Goal: Communication & Community: Answer question/provide support

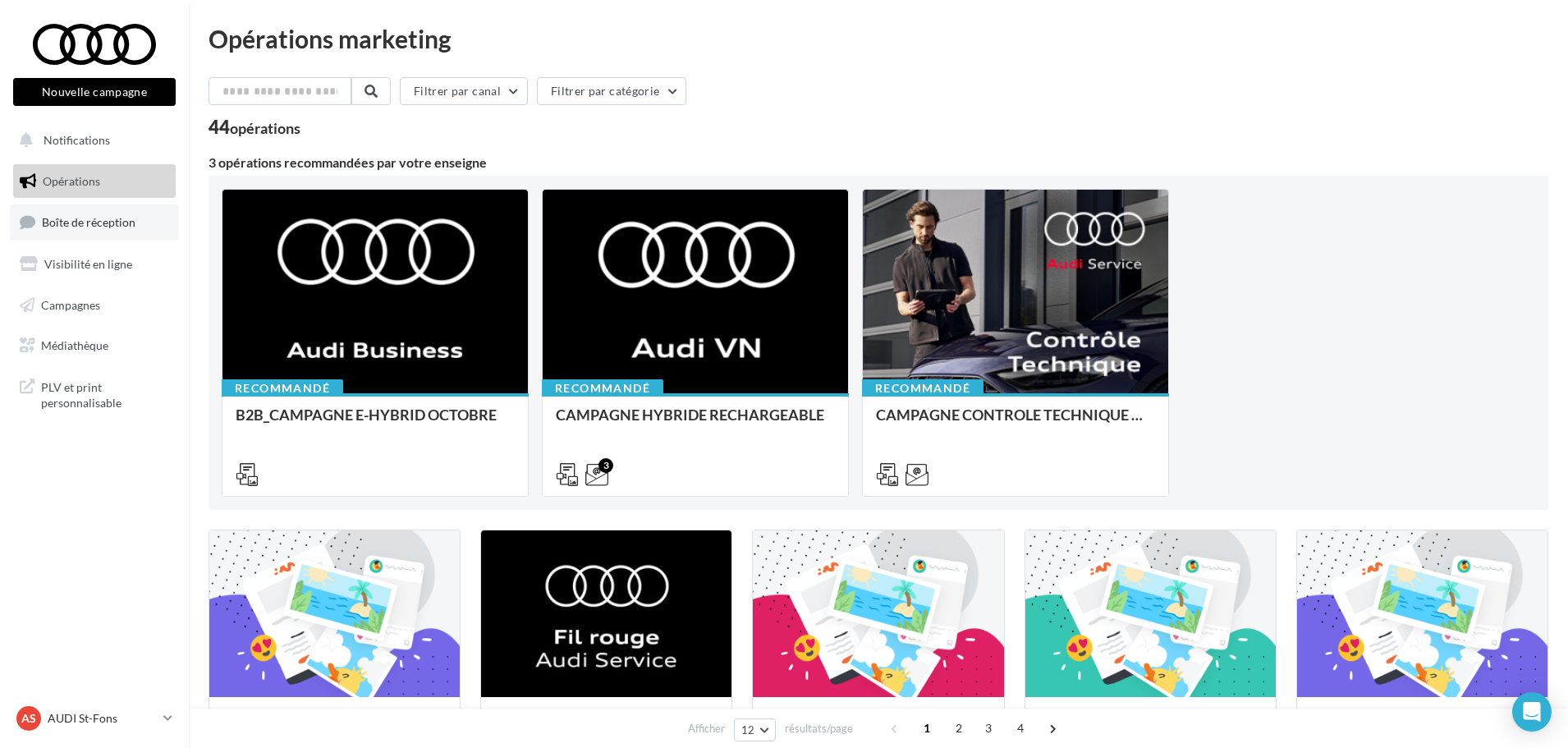
click at [134, 228] on link "Boîte de réception" at bounding box center [95, 223] width 169 height 36
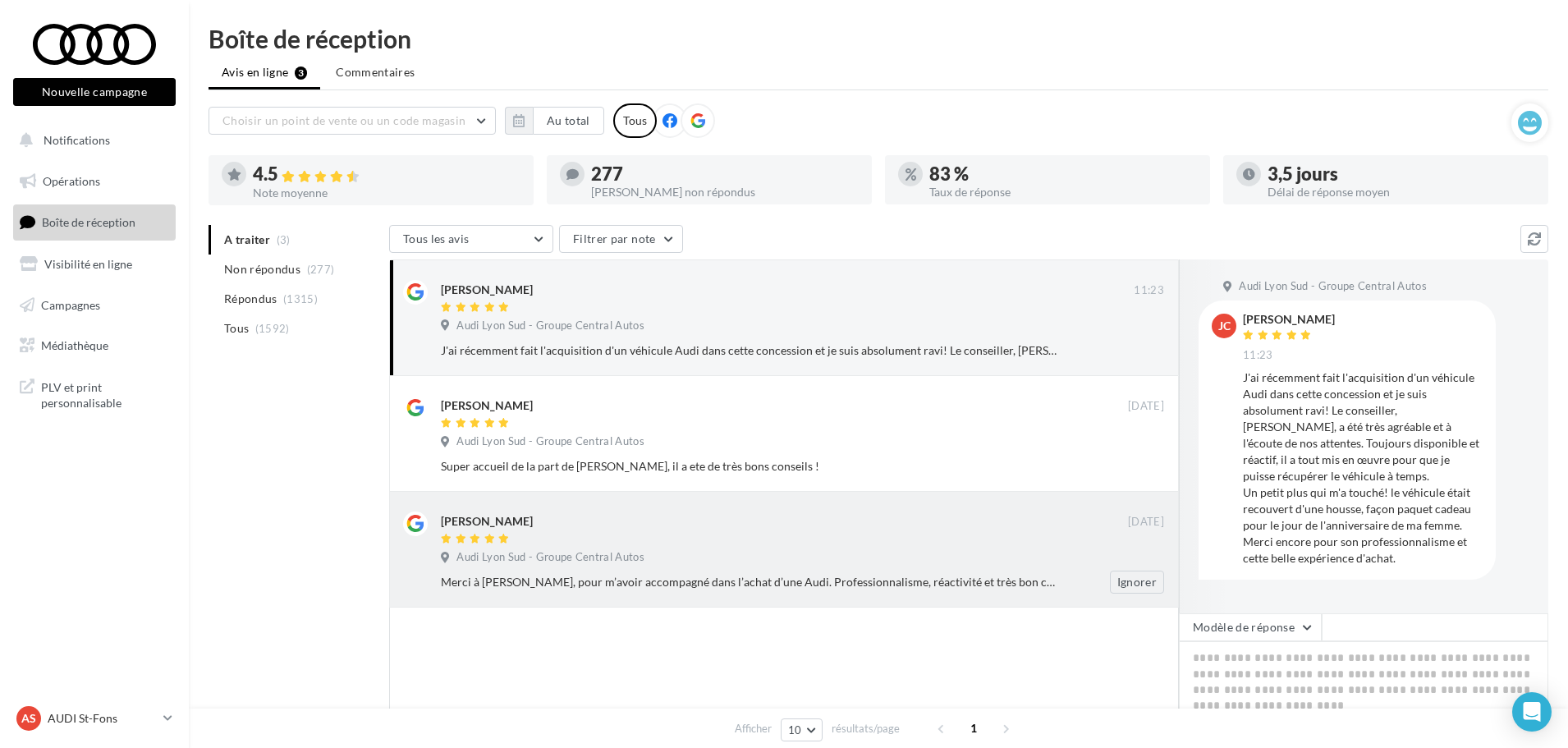
click at [1002, 564] on div "Audi Lyon Sud - Groupe Central Autos" at bounding box center [802, 558] width 723 height 18
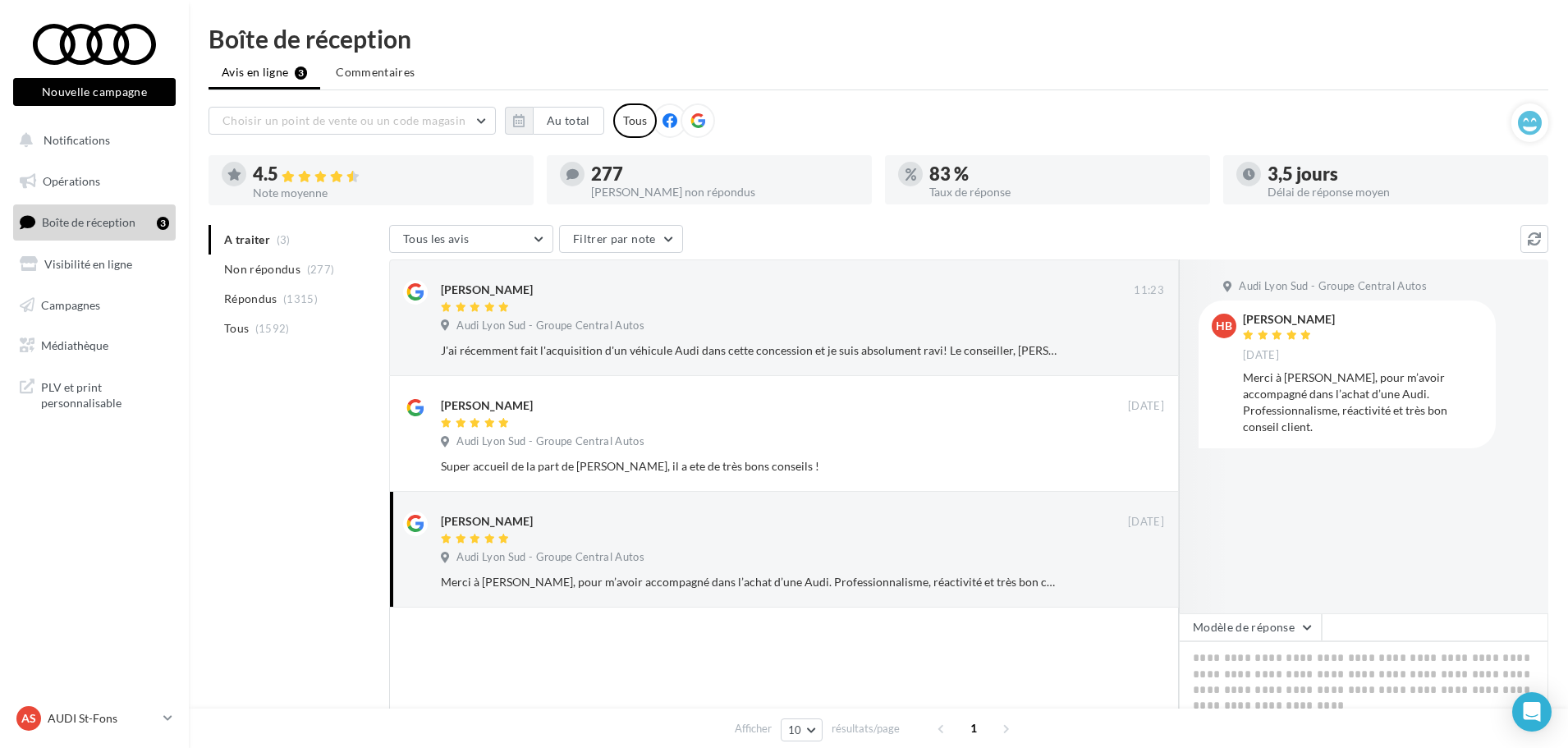
click at [1322, 626] on span at bounding box center [1435, 627] width 227 height 28
click at [1314, 624] on button "Modèle de réponse" at bounding box center [1250, 627] width 143 height 28
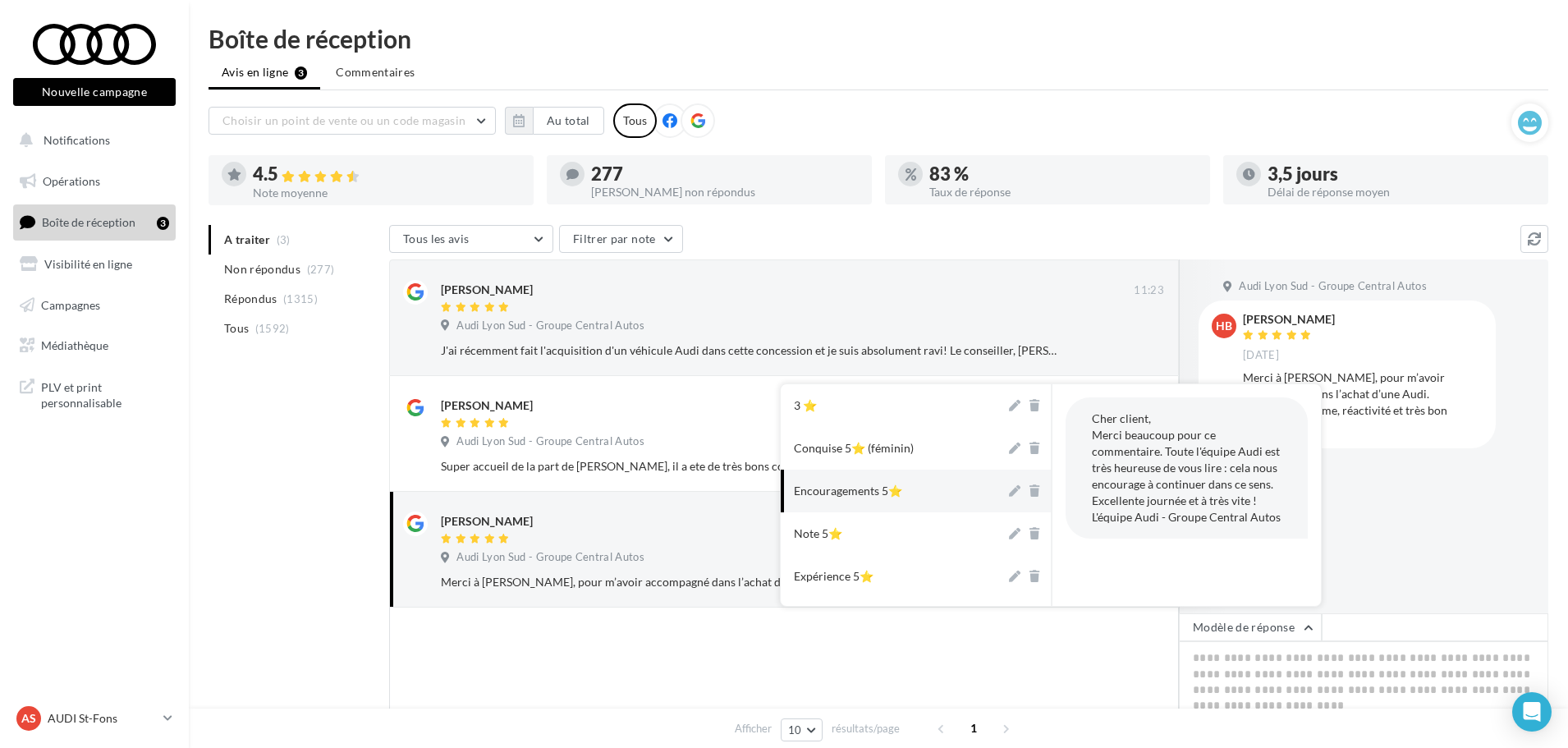
click at [961, 494] on button "Encouragements 5⭐" at bounding box center [893, 491] width 225 height 42
type textarea "**********"
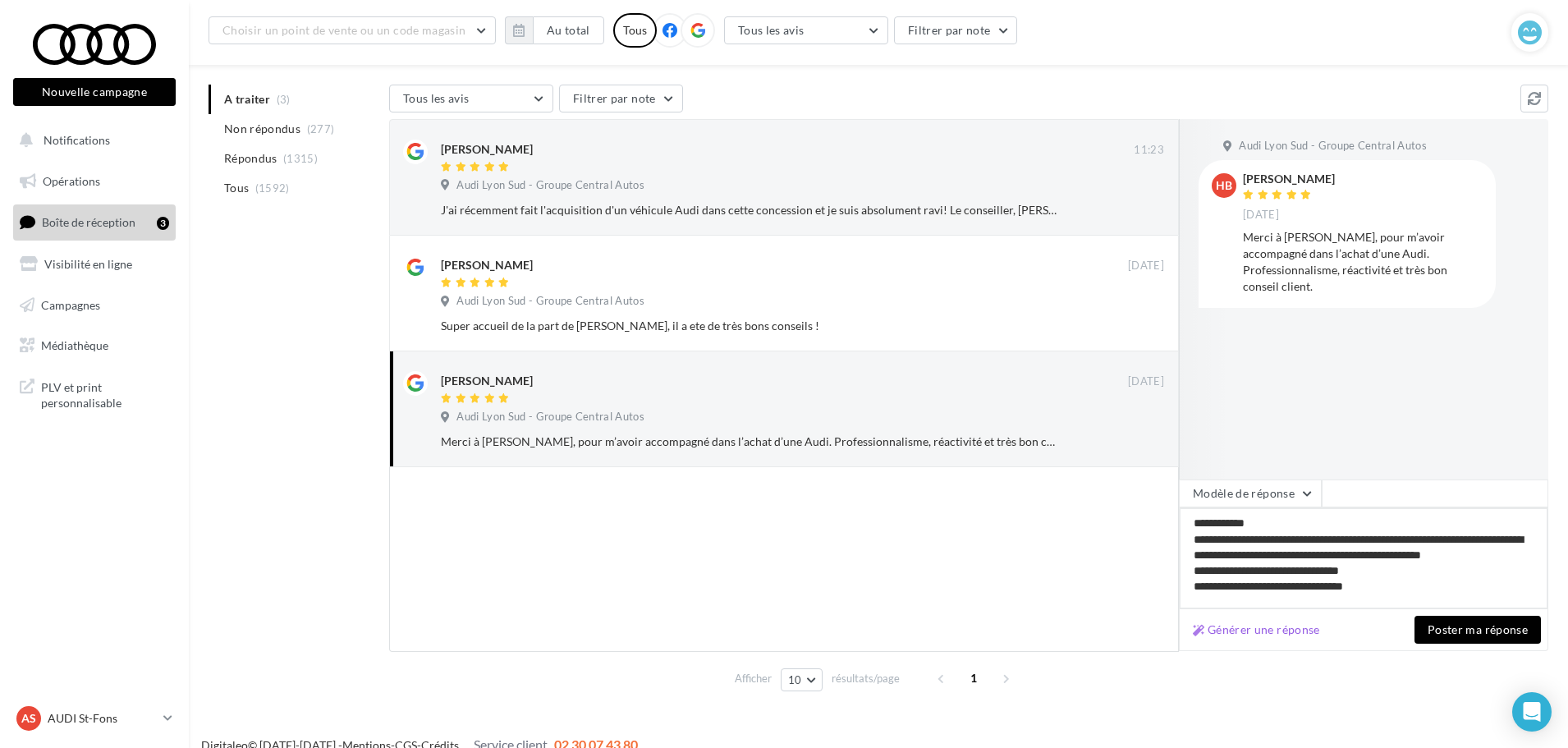
scroll to position [154, 0]
click at [1489, 625] on button "Poster ma réponse" at bounding box center [1477, 629] width 126 height 28
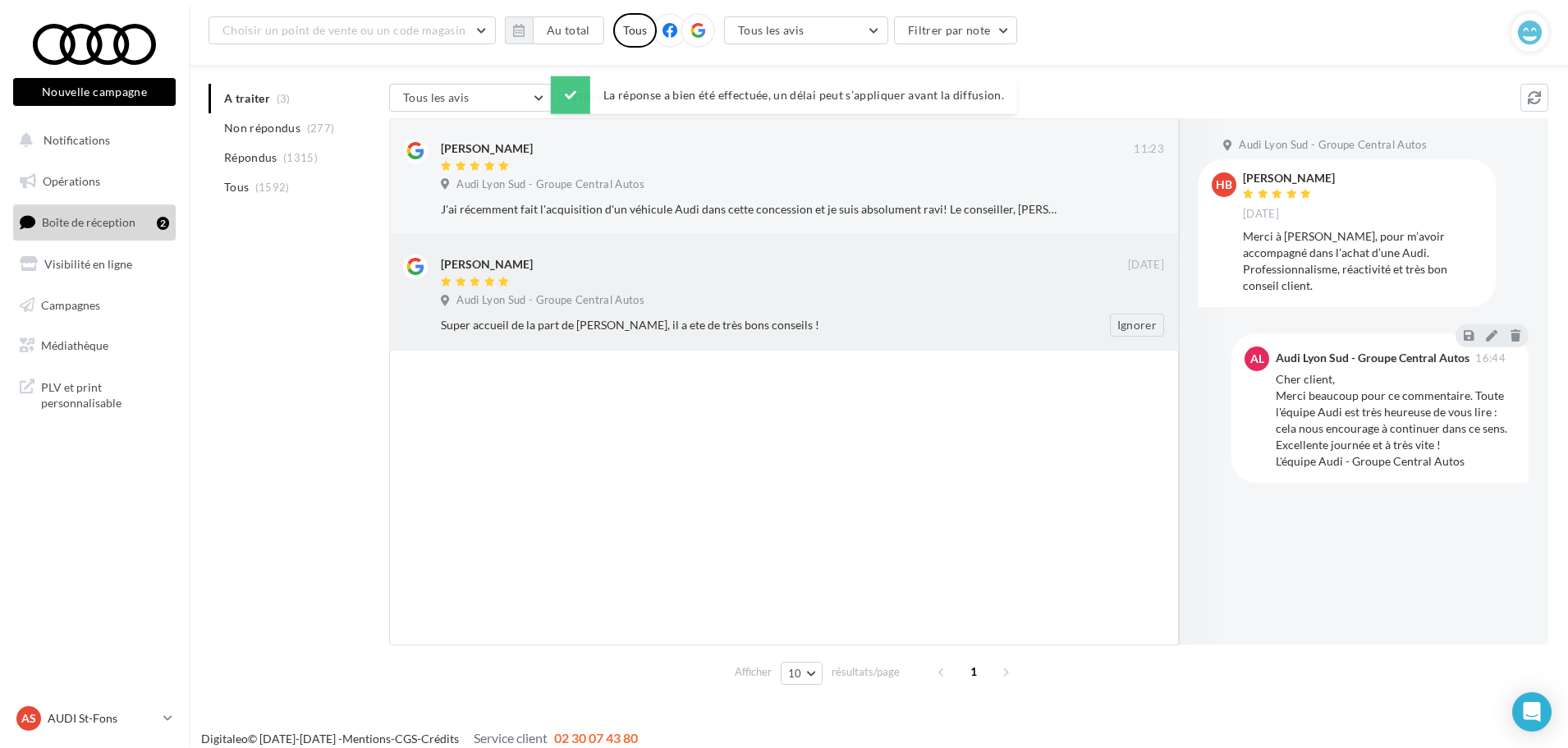
click at [682, 293] on div "Audi Lyon Sud - Groupe Central Autos" at bounding box center [802, 301] width 723 height 18
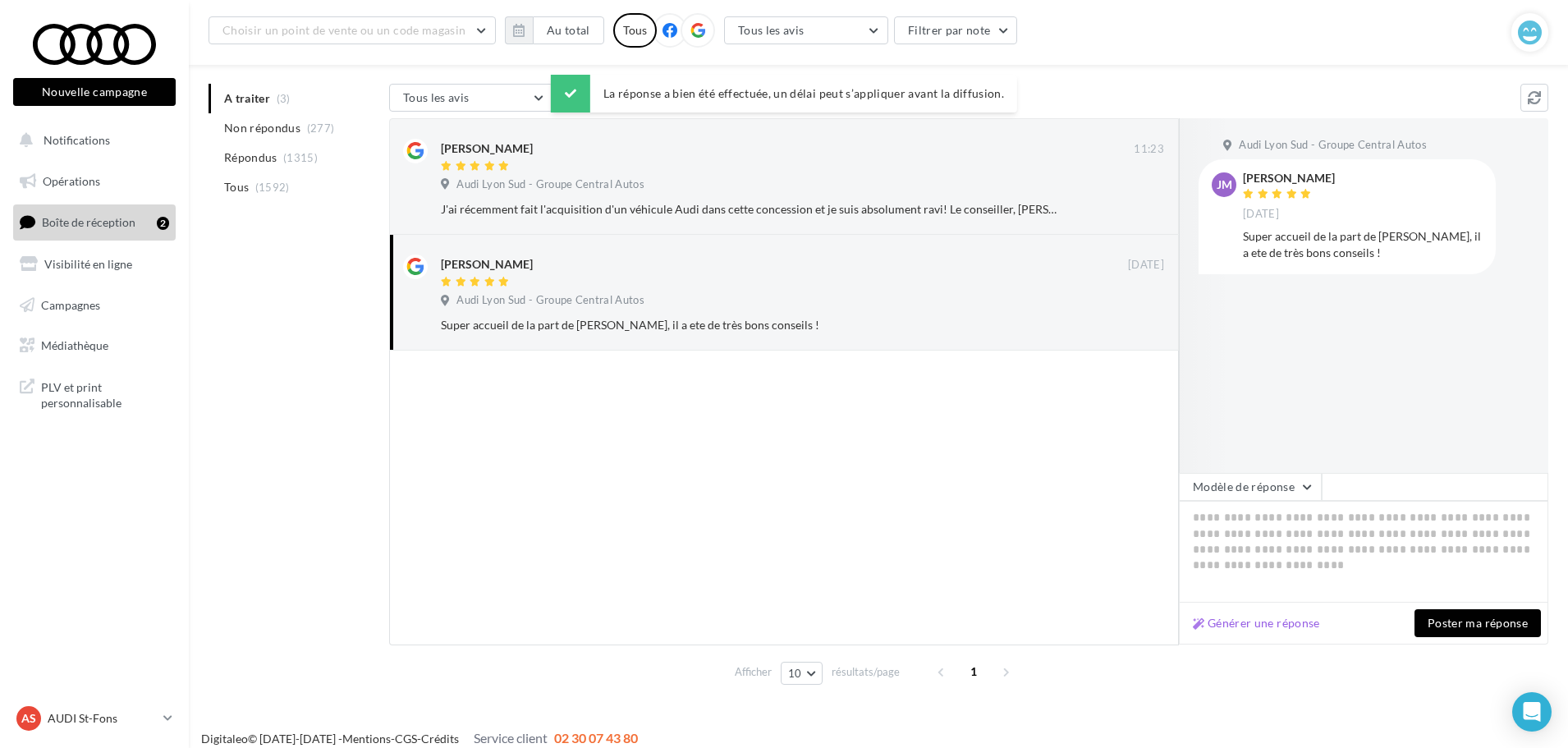
click at [1267, 470] on div at bounding box center [1231, 295] width 105 height 355
click at [1275, 497] on button "Modèle de réponse" at bounding box center [1250, 487] width 143 height 28
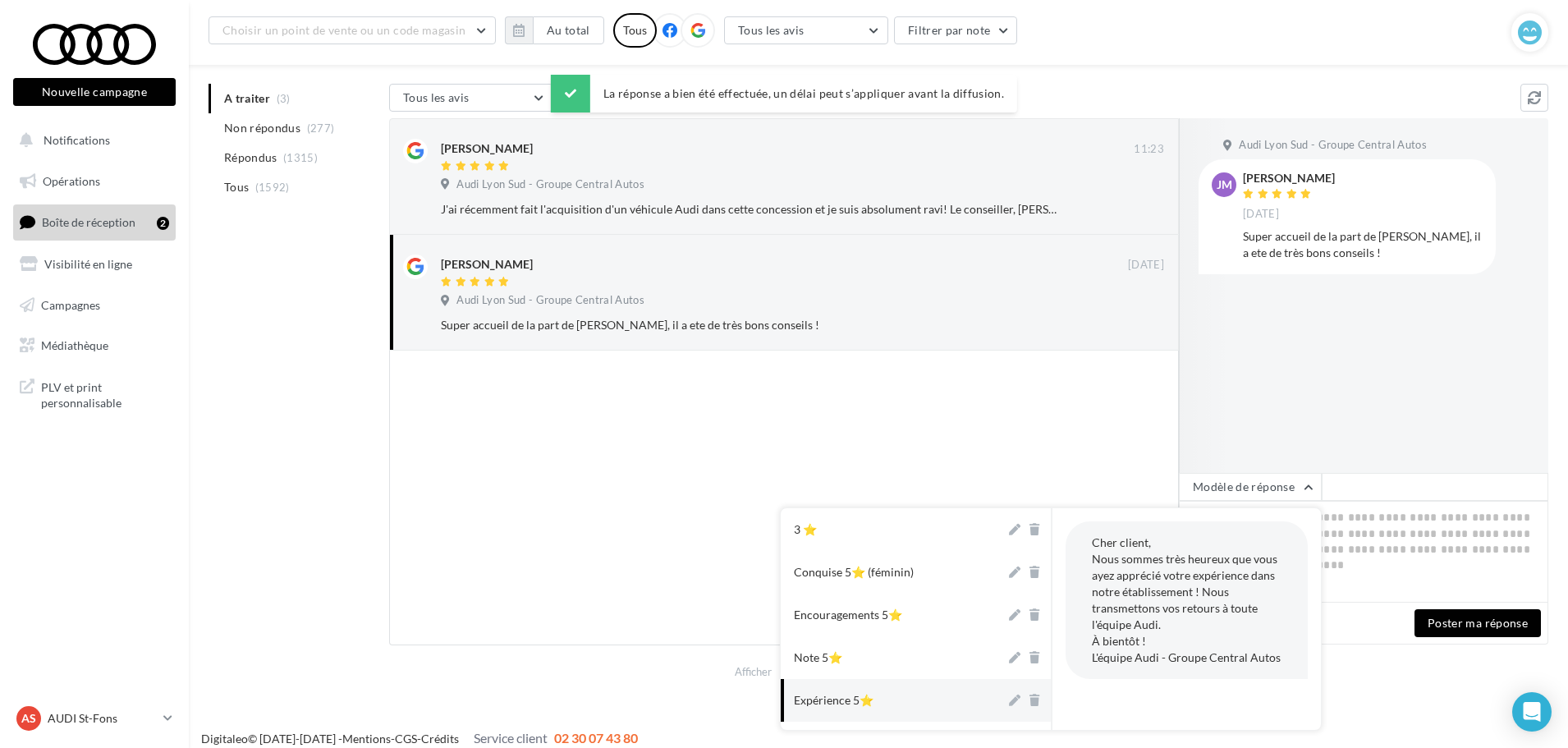
drag, startPoint x: 889, startPoint y: 696, endPoint x: 891, endPoint y: 687, distance: 9.2
click at [889, 697] on button "Expérience 5⭐" at bounding box center [893, 701] width 225 height 42
type textarea "**********"
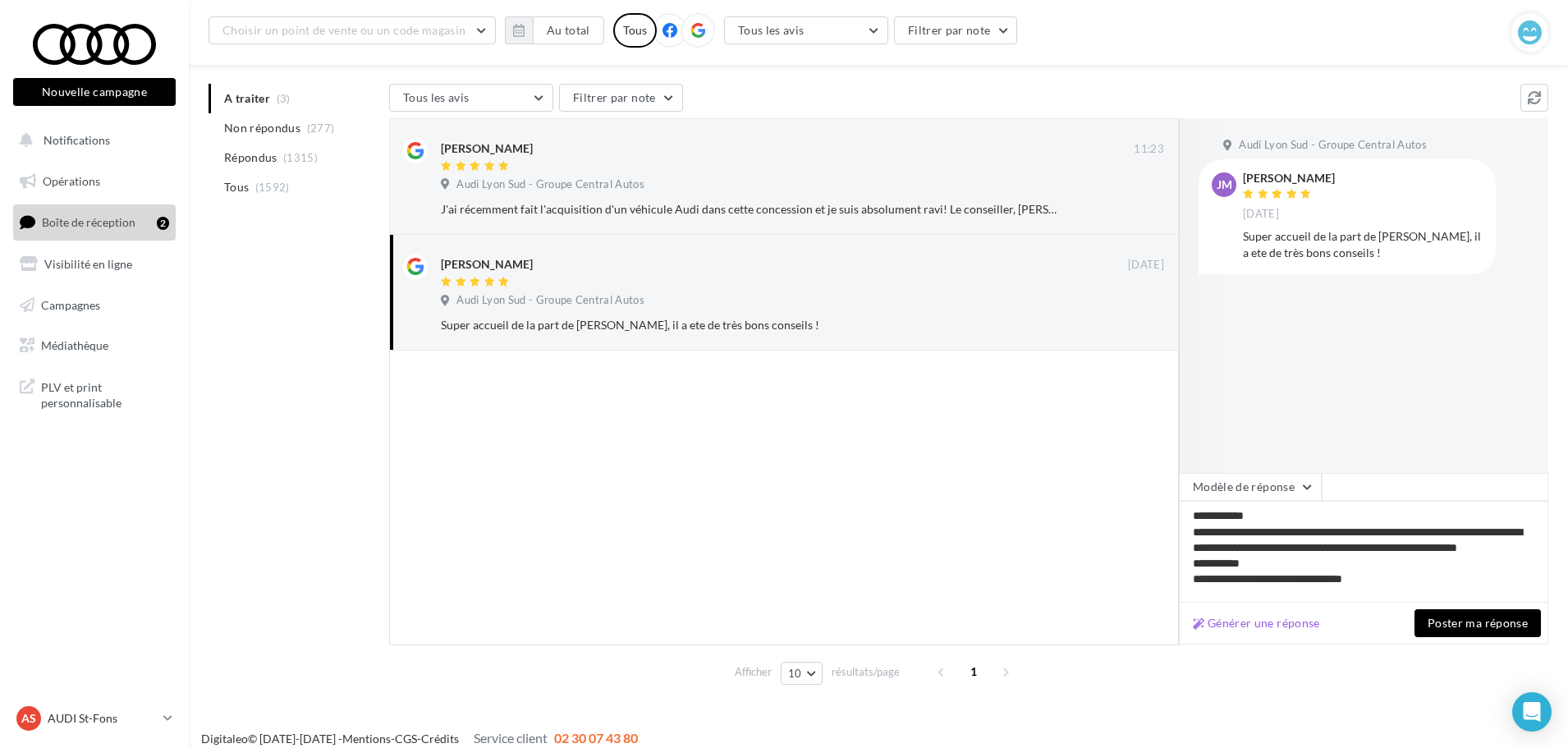
click at [1499, 621] on button "Poster ma réponse" at bounding box center [1477, 623] width 126 height 28
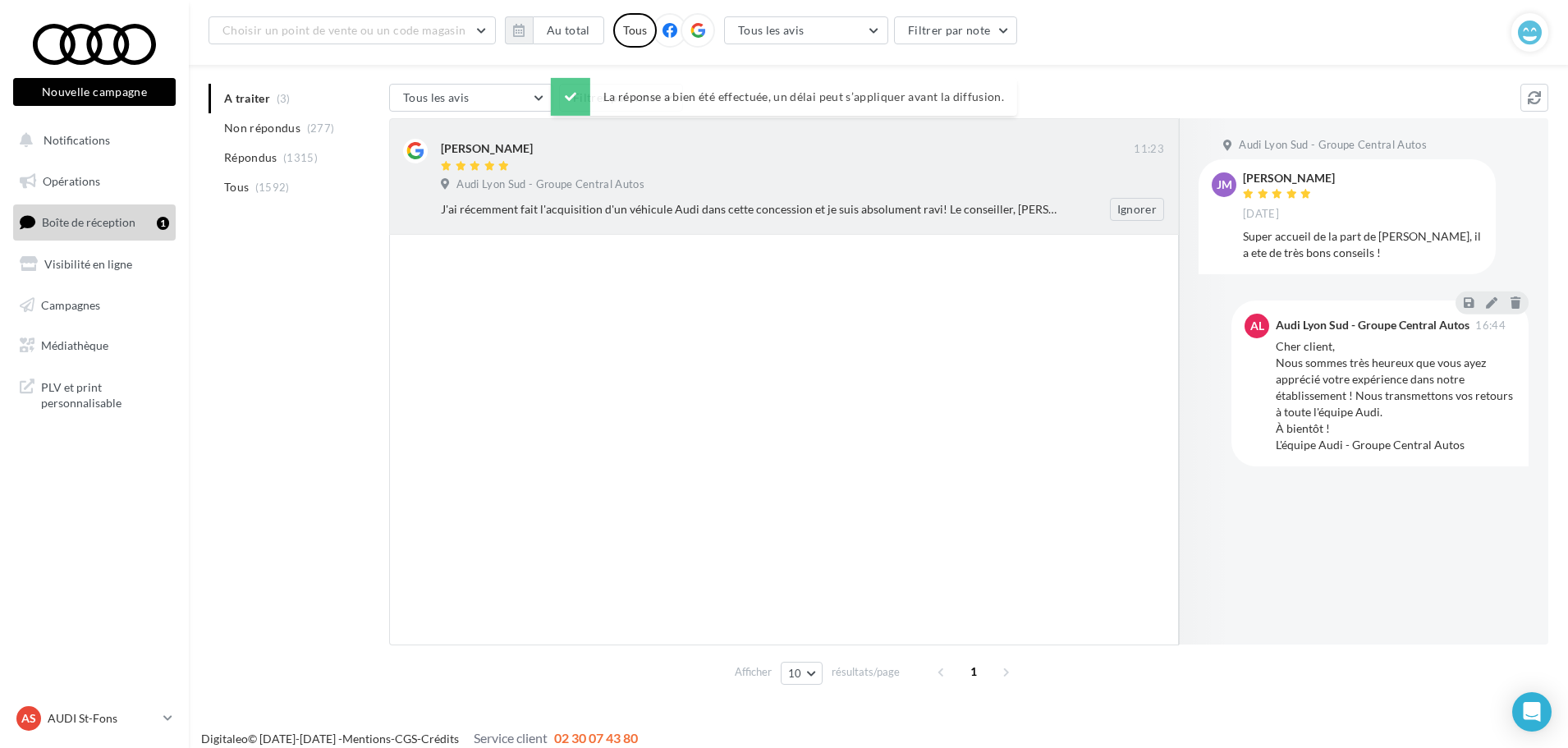
click at [1080, 178] on div "Audi Lyon Sud - Groupe Central Autos" at bounding box center [802, 186] width 723 height 18
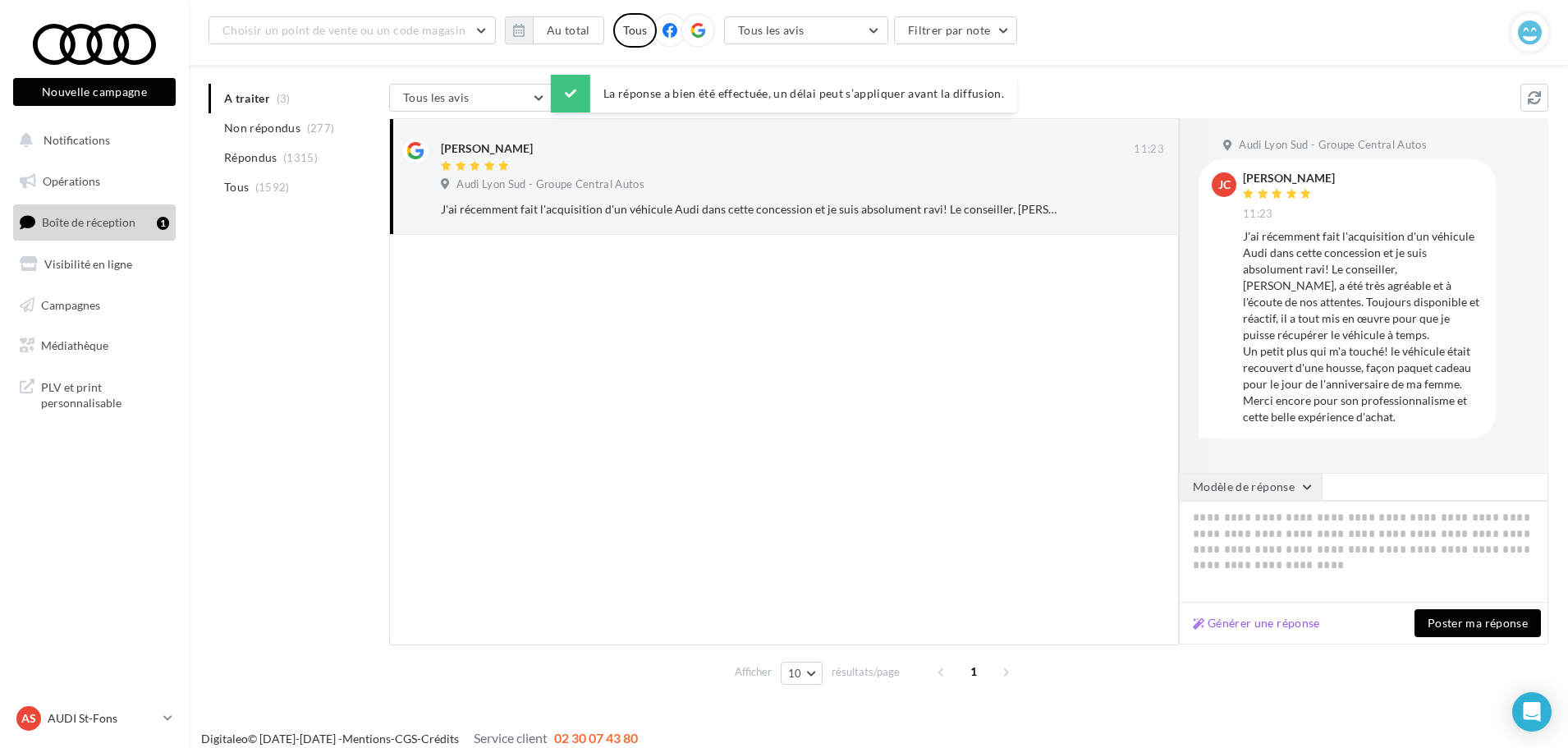
click at [1275, 485] on button "Modèle de réponse" at bounding box center [1250, 487] width 143 height 28
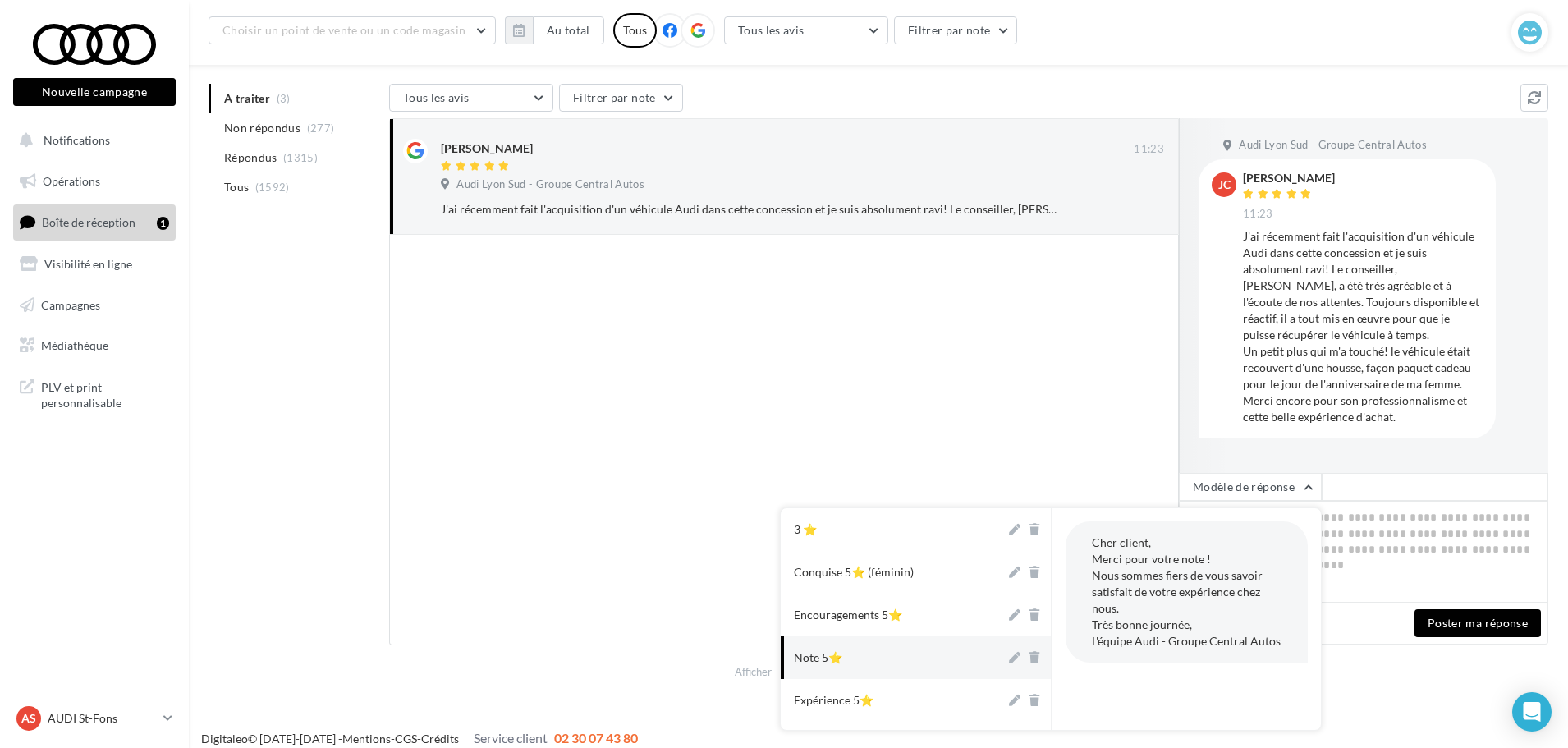
click at [872, 668] on button "Note 5⭐" at bounding box center [893, 657] width 225 height 42
type textarea "**********"
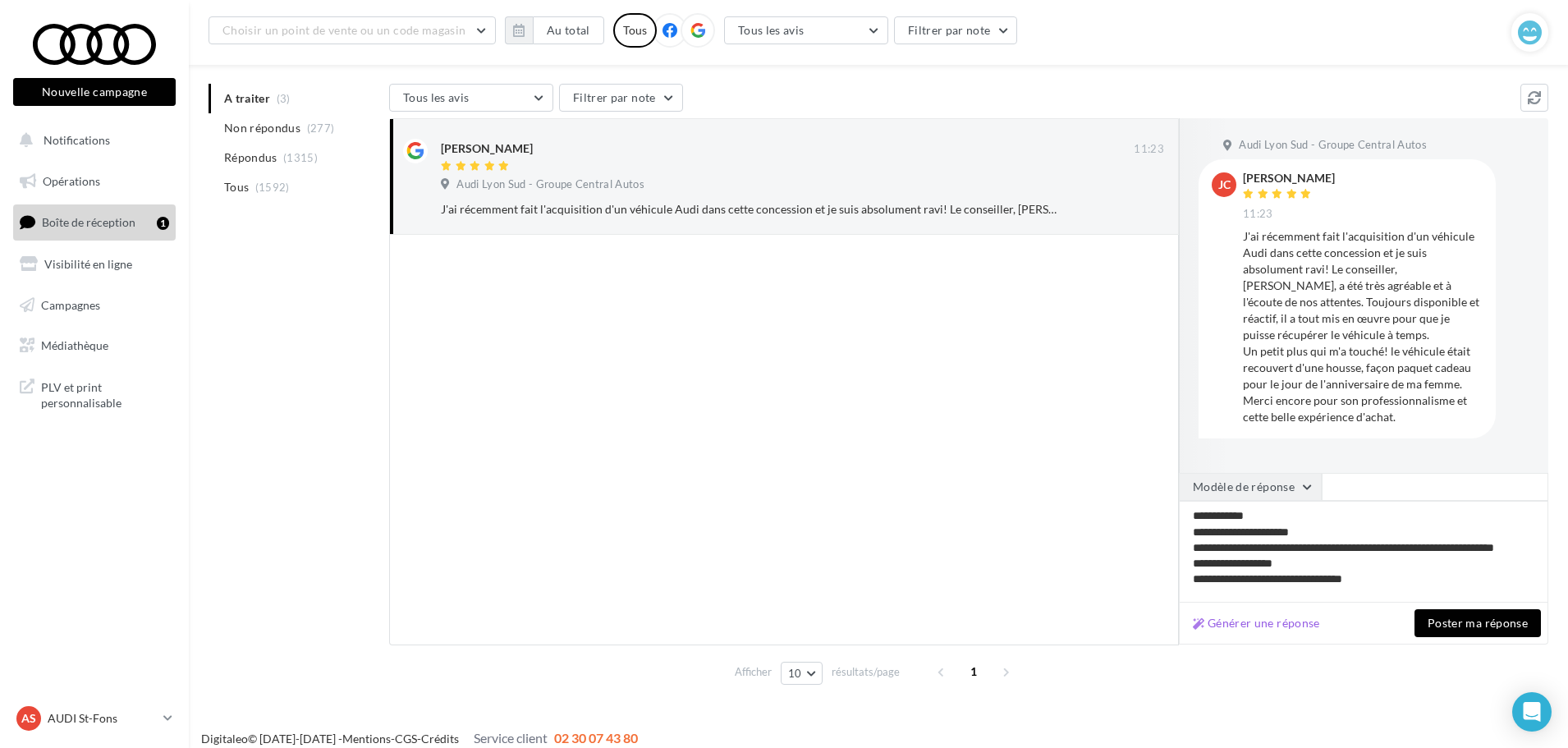
click at [1275, 491] on button "Modèle de réponse" at bounding box center [1250, 487] width 143 height 28
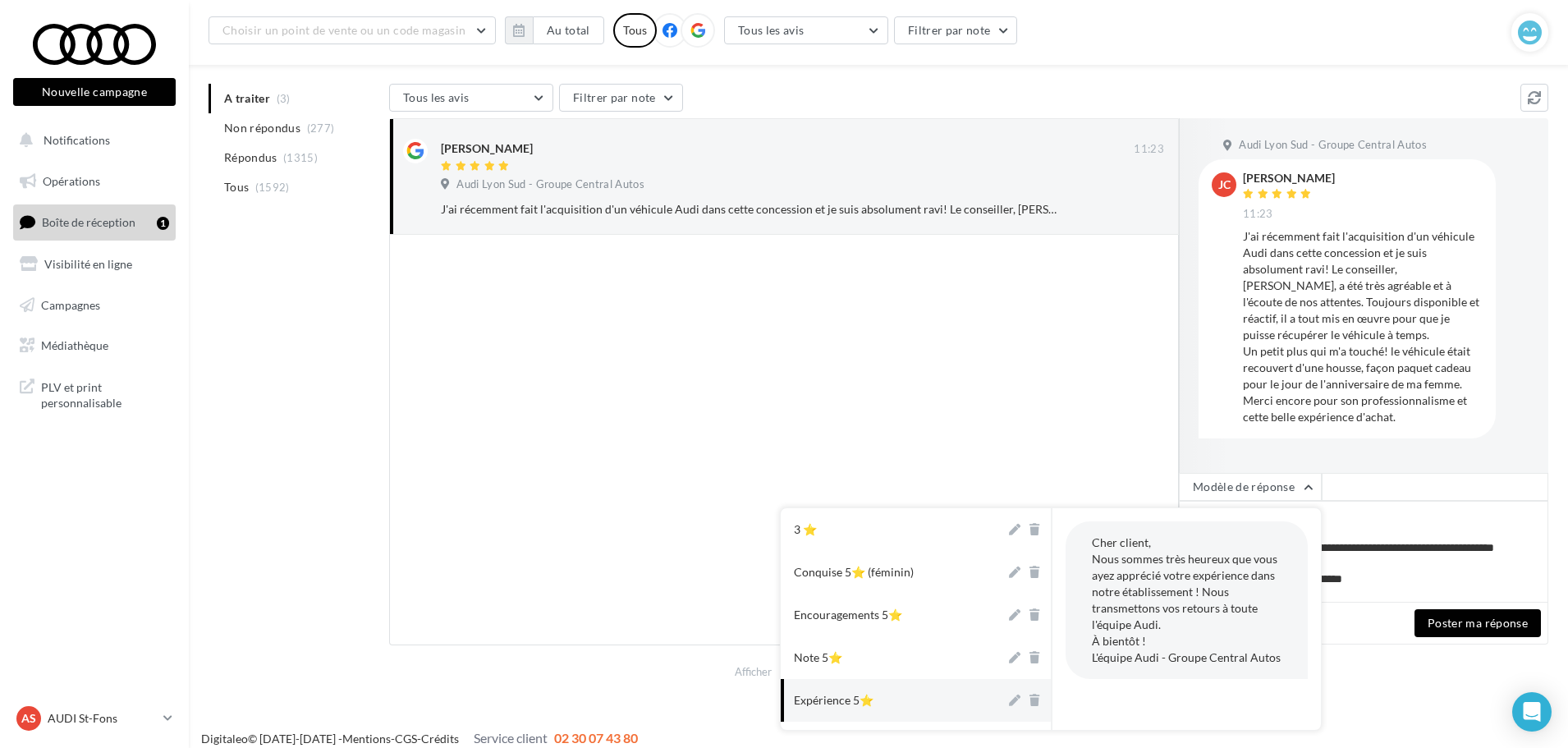
drag, startPoint x: 894, startPoint y: 698, endPoint x: 943, endPoint y: 696, distance: 49.0
click at [896, 698] on button "Expérience 5⭐" at bounding box center [893, 701] width 225 height 42
type textarea "**********"
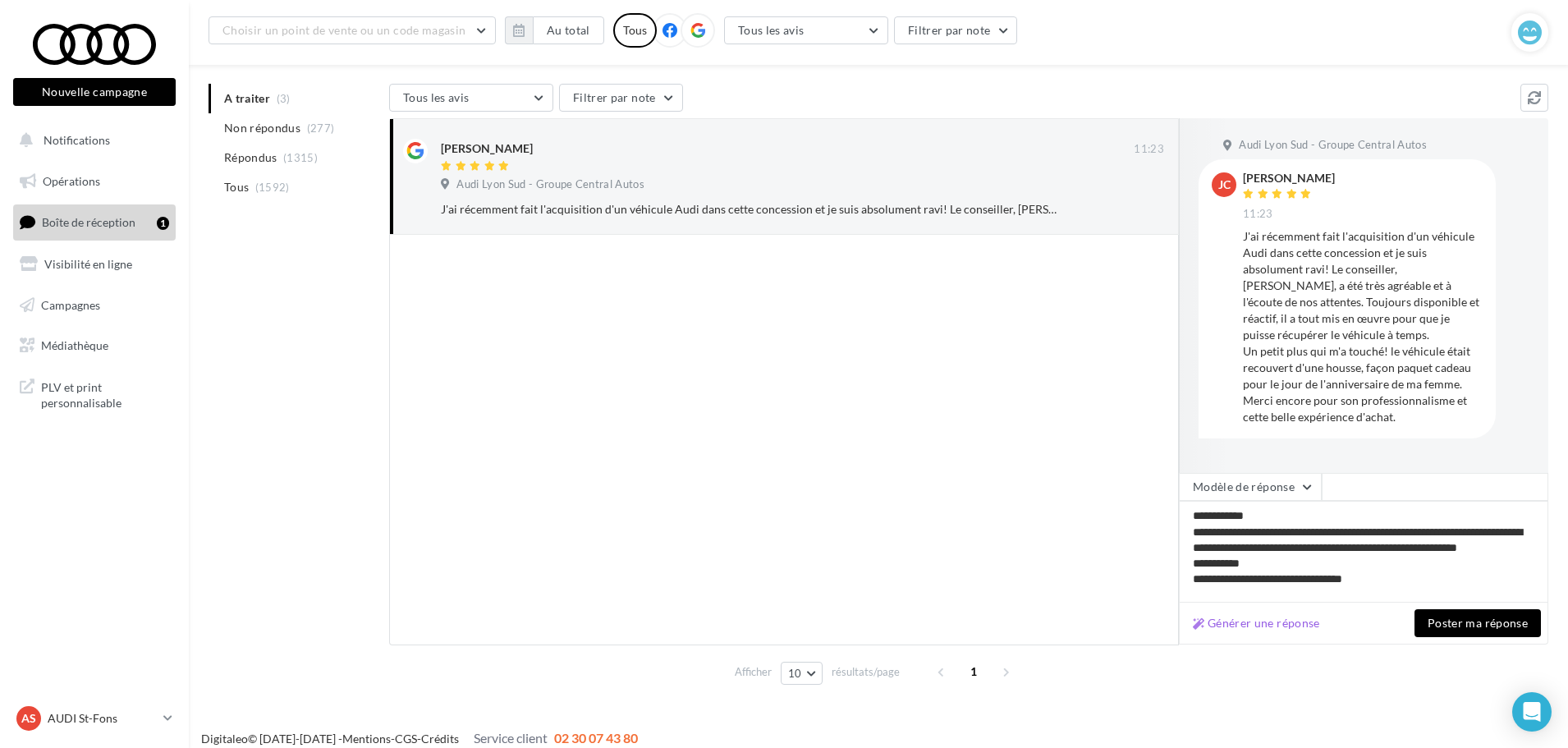
click at [1487, 624] on button "Poster ma réponse" at bounding box center [1477, 623] width 126 height 28
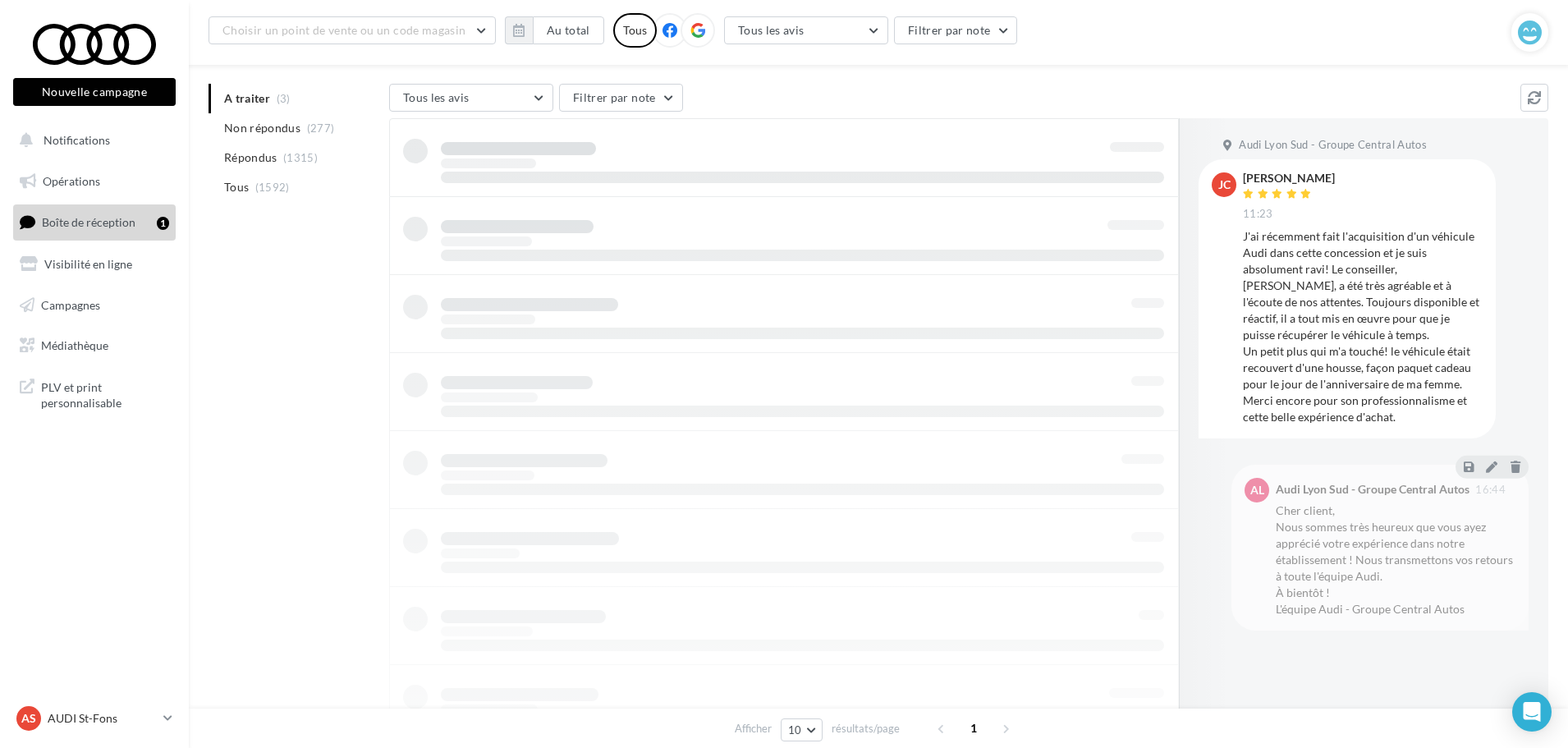
scroll to position [26, 0]
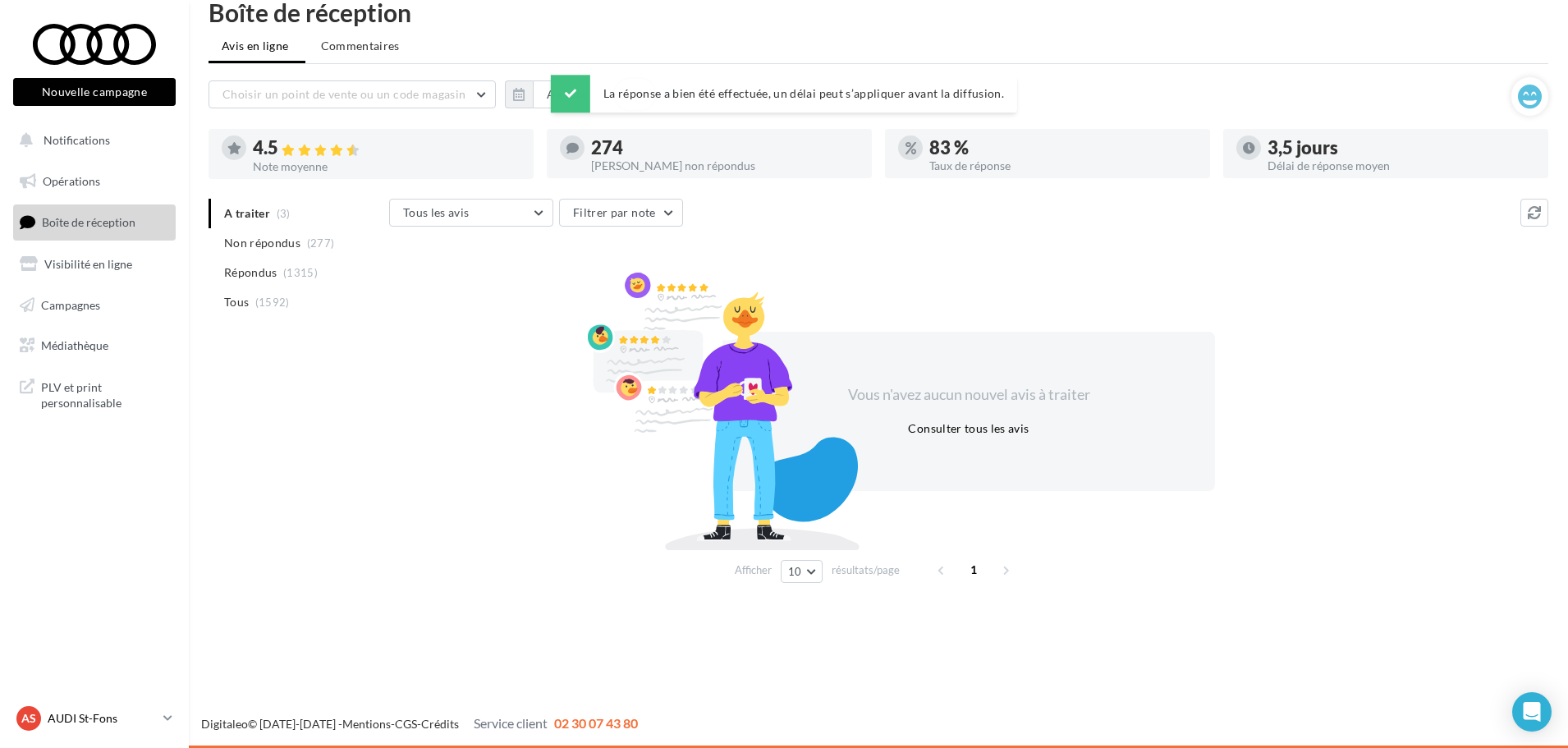
click at [126, 717] on p "AUDI St-Fons" at bounding box center [101, 718] width 109 height 16
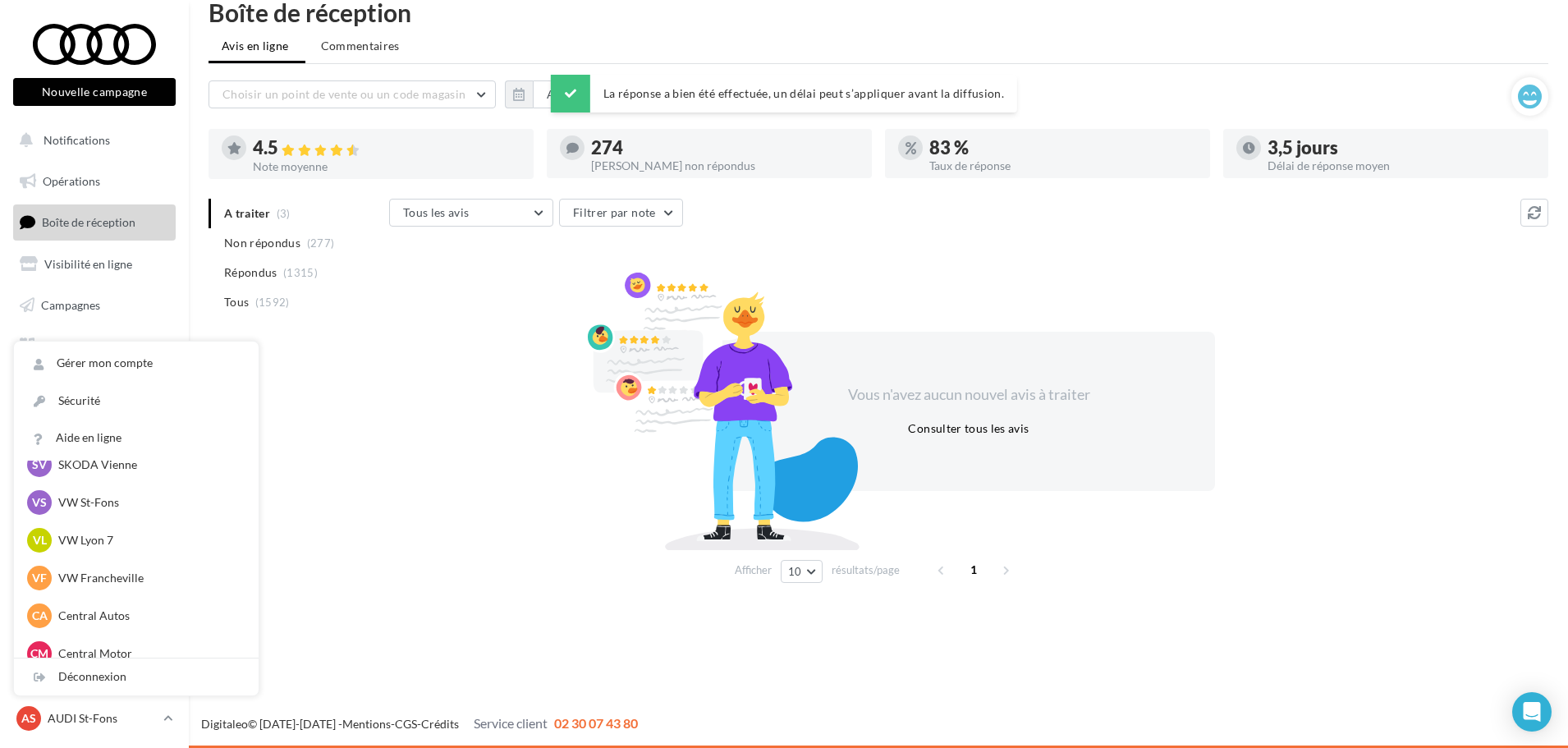
scroll to position [227, 0]
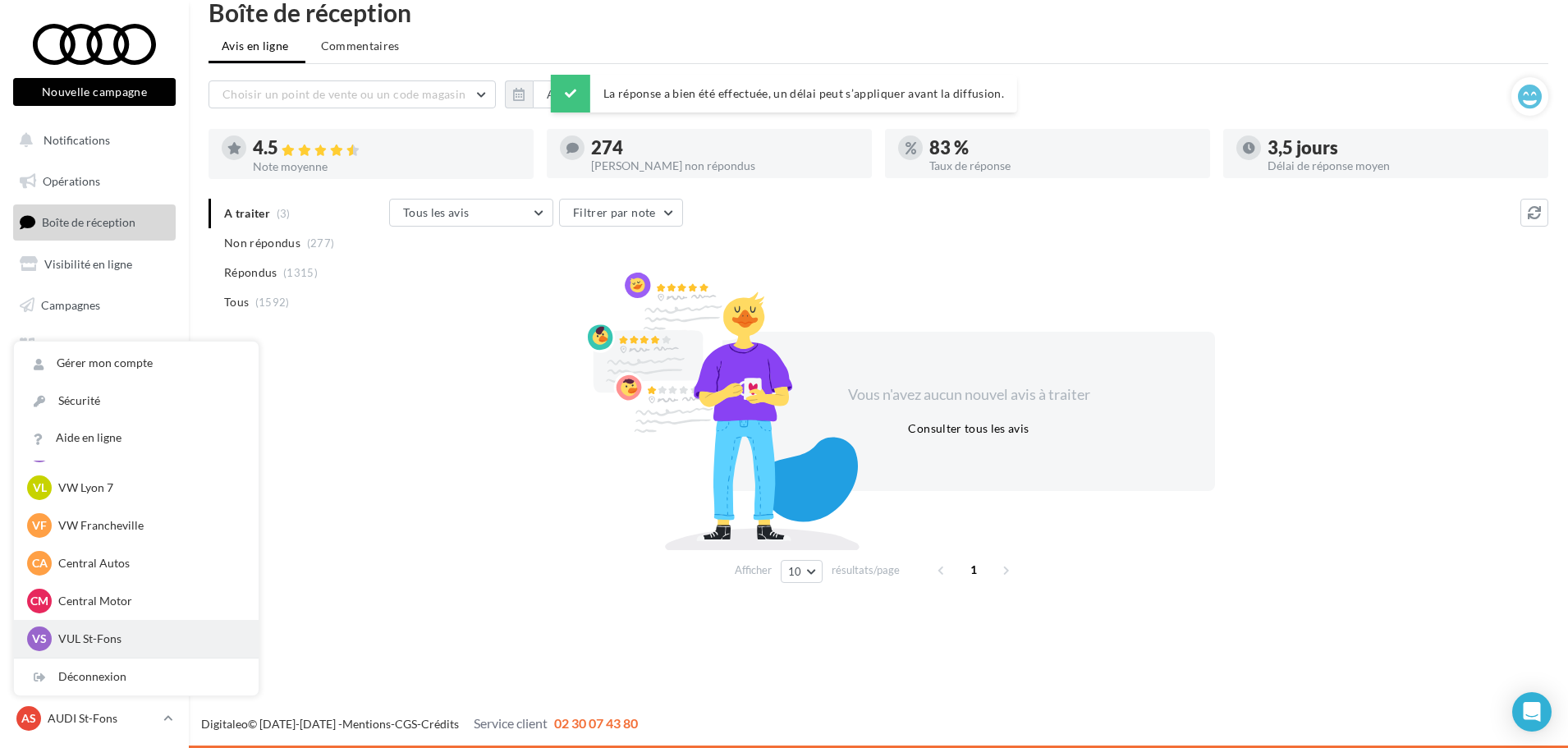
drag, startPoint x: 166, startPoint y: 635, endPoint x: 178, endPoint y: 630, distance: 13.0
click at [167, 635] on p "VUL St-Fons" at bounding box center [149, 638] width 181 height 16
